Goal: Task Accomplishment & Management: Use online tool/utility

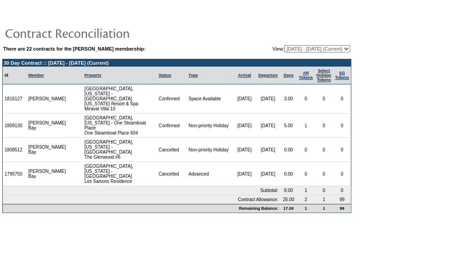
click at [316, 49] on select "08/05/08 - 08/31/09 09/01/09 - 08/31/10 09/01/10 - 08/31/11 09/01/11 - 08/31/12…" at bounding box center [317, 48] width 66 height 7
select select "123559"
click at [284, 45] on select "08/05/08 - 08/31/09 09/01/09 - 08/31/10 09/01/10 - 08/31/11 09/01/11 - 08/31/12…" at bounding box center [317, 48] width 66 height 7
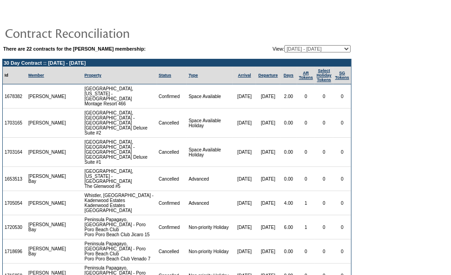
scroll to position [174, 0]
